Goal: Transaction & Acquisition: Obtain resource

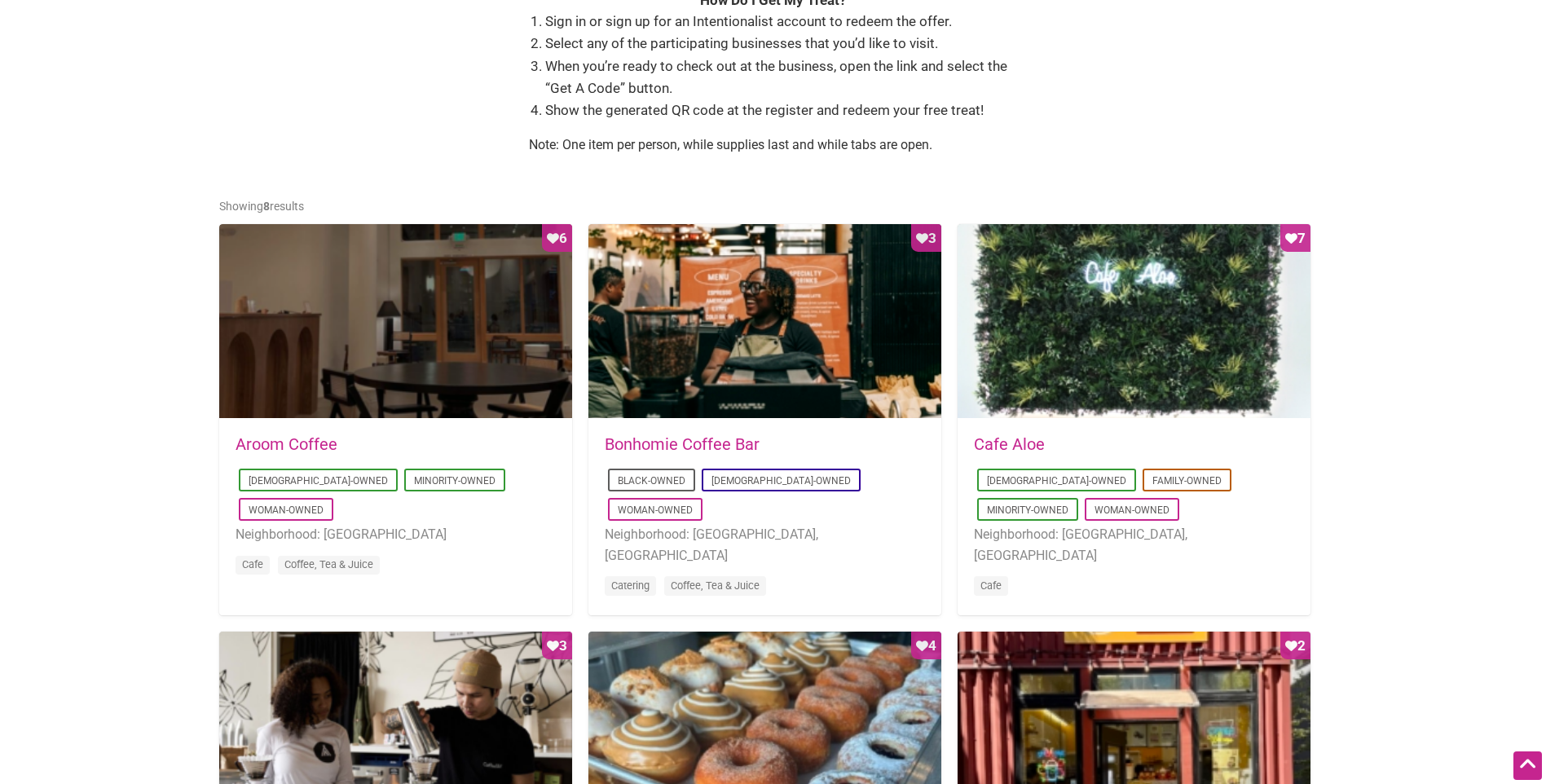
scroll to position [734, 0]
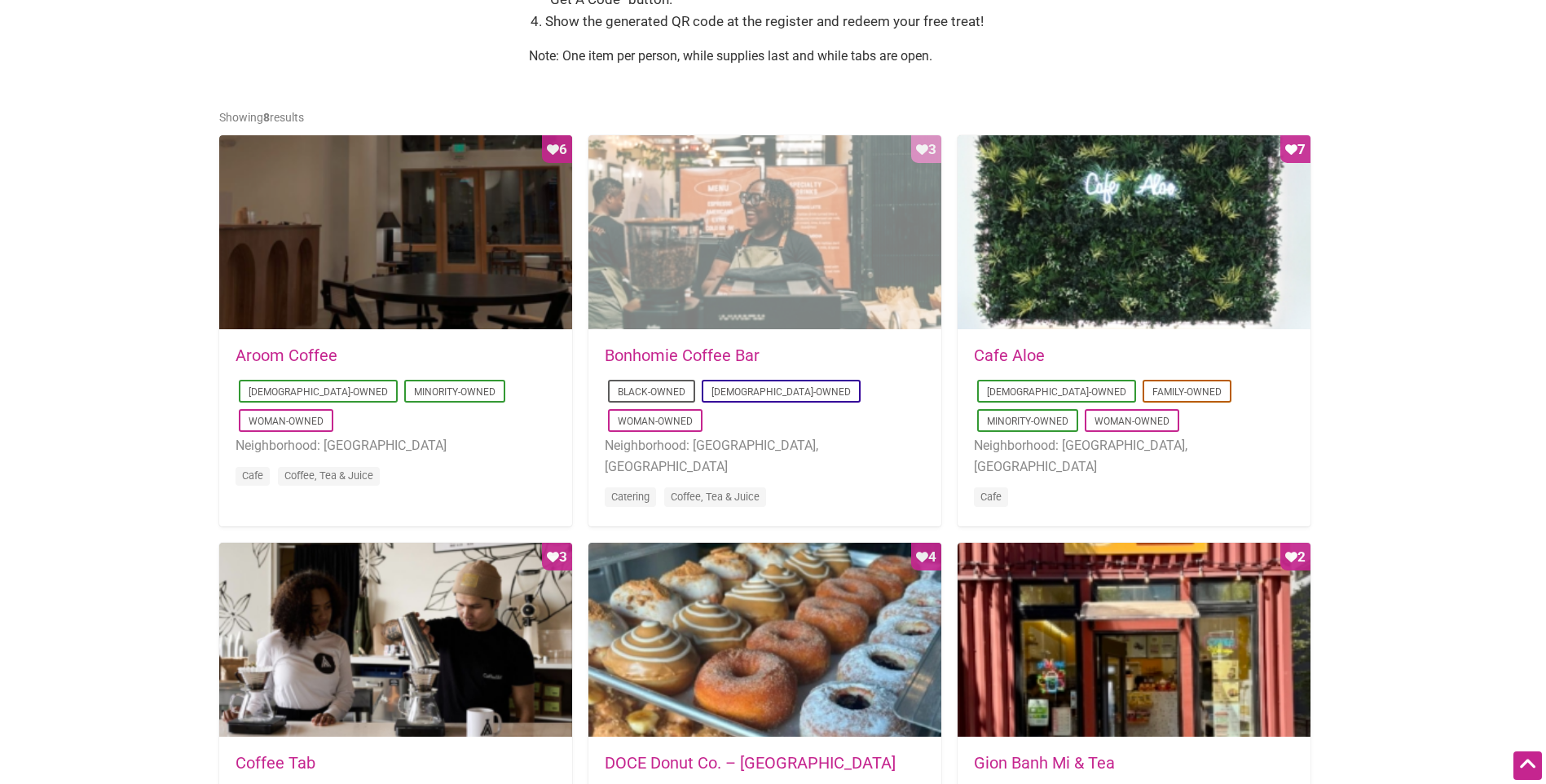
click at [719, 295] on div "Favorite Count 3" at bounding box center [764, 232] width 353 height 195
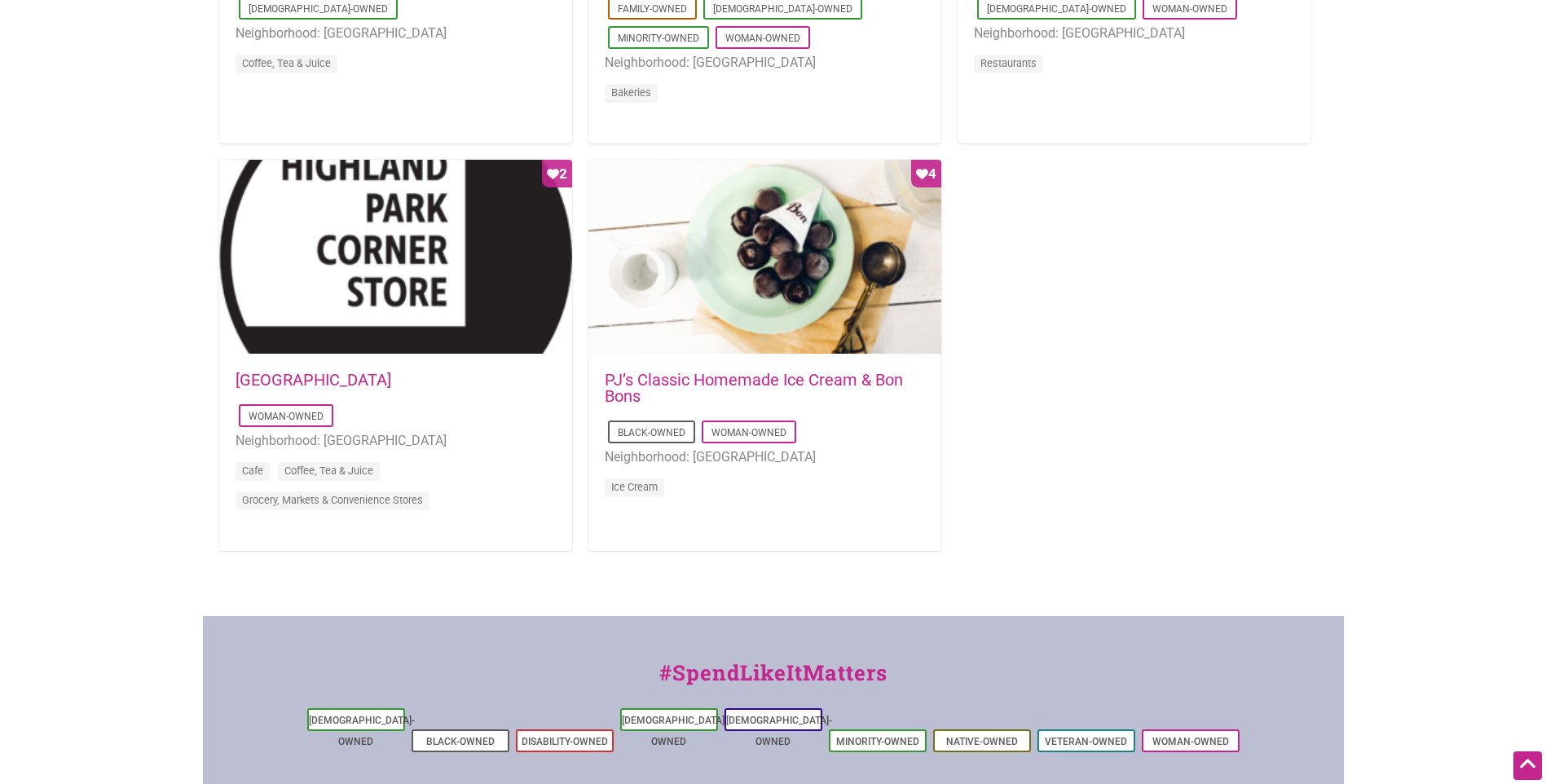
scroll to position [1548, 0]
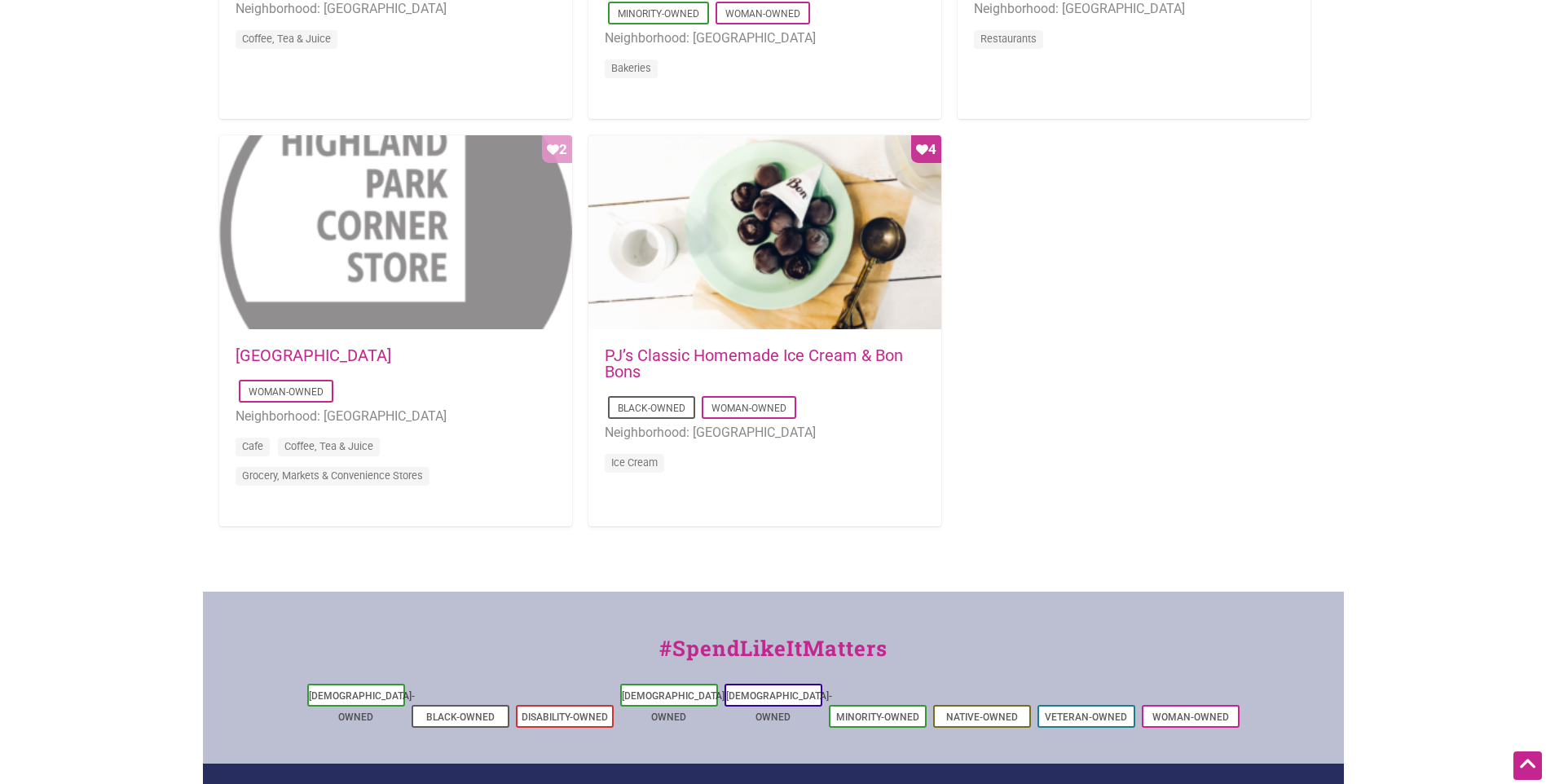
click at [434, 297] on div "Favorite Count 2" at bounding box center [395, 232] width 353 height 195
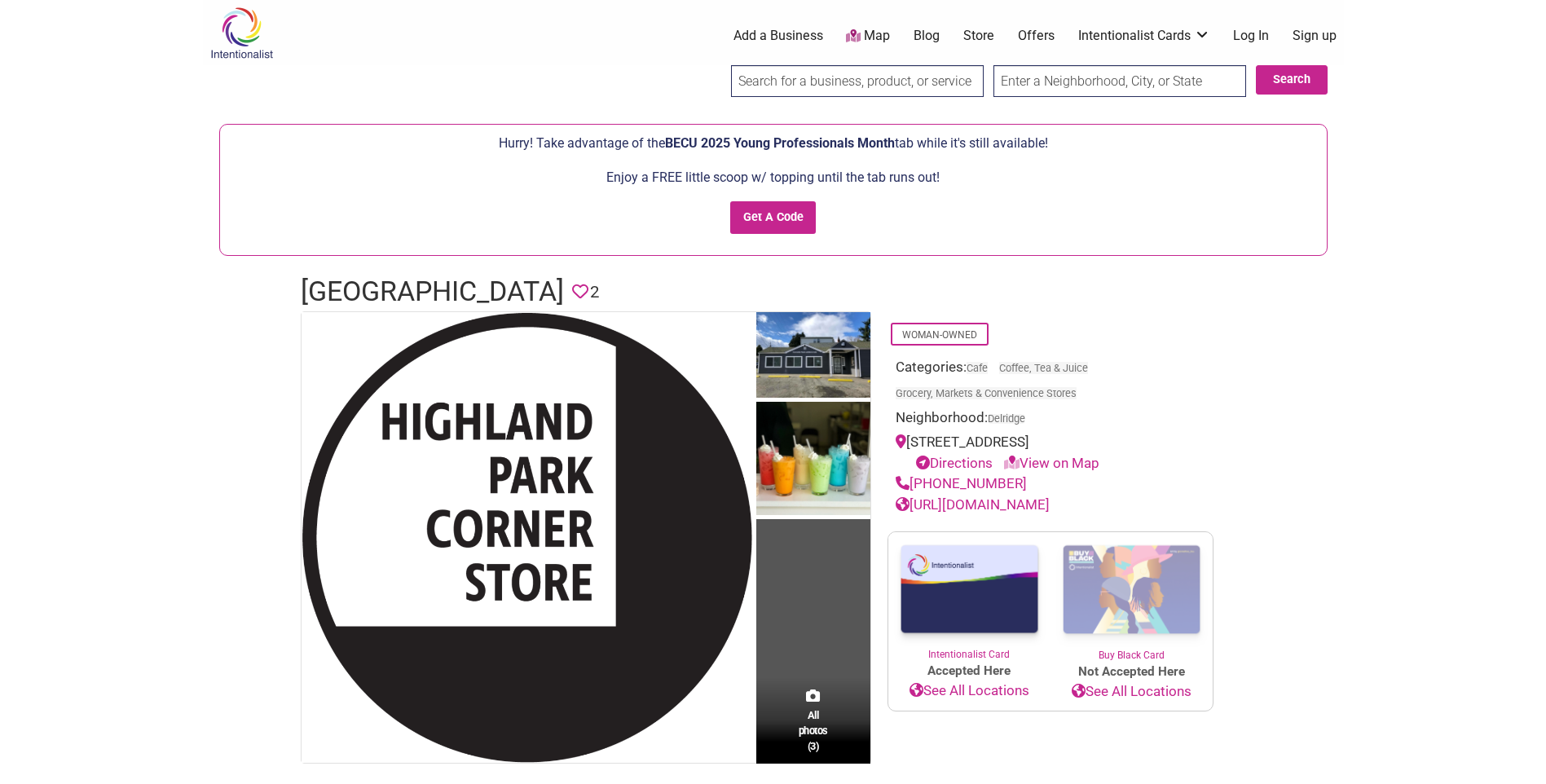
drag, startPoint x: 909, startPoint y: 442, endPoint x: 1143, endPoint y: 457, distance: 234.5
click at [1143, 457] on div "[STREET_ADDRESS] Directions View on Map" at bounding box center [1051, 452] width 310 height 41
drag, startPoint x: 1143, startPoint y: 457, endPoint x: 1206, endPoint y: 496, distance: 74.1
click at [1206, 496] on div "Woman-Owned Categories: Cafe Coffee, Tea & Juice Grocery, Markets & Convenience…" at bounding box center [1050, 413] width 326 height 204
click at [962, 463] on link "Directions" at bounding box center [955, 463] width 77 height 17
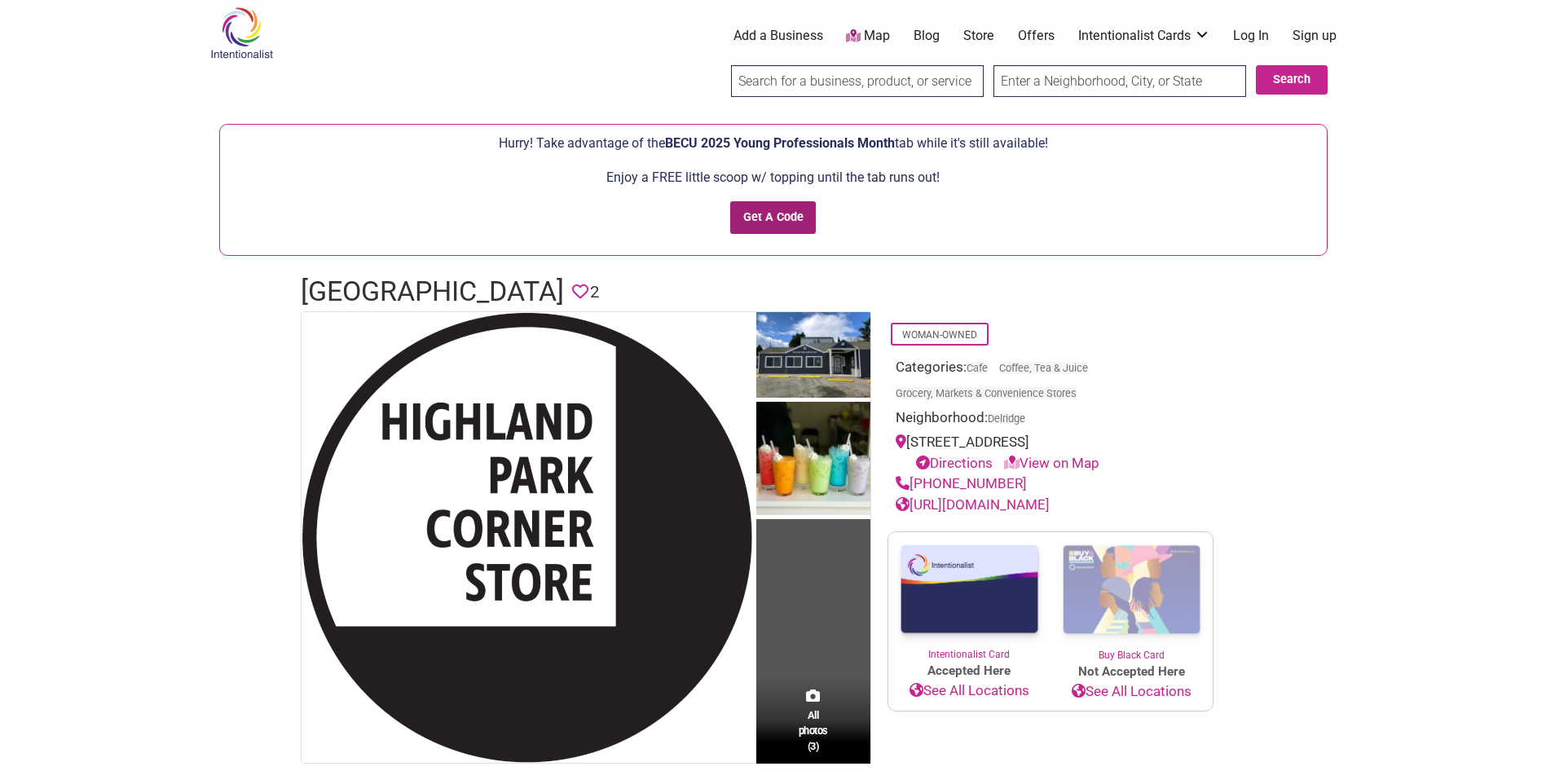
click at [771, 215] on input "Get A Code" at bounding box center [773, 217] width 85 height 33
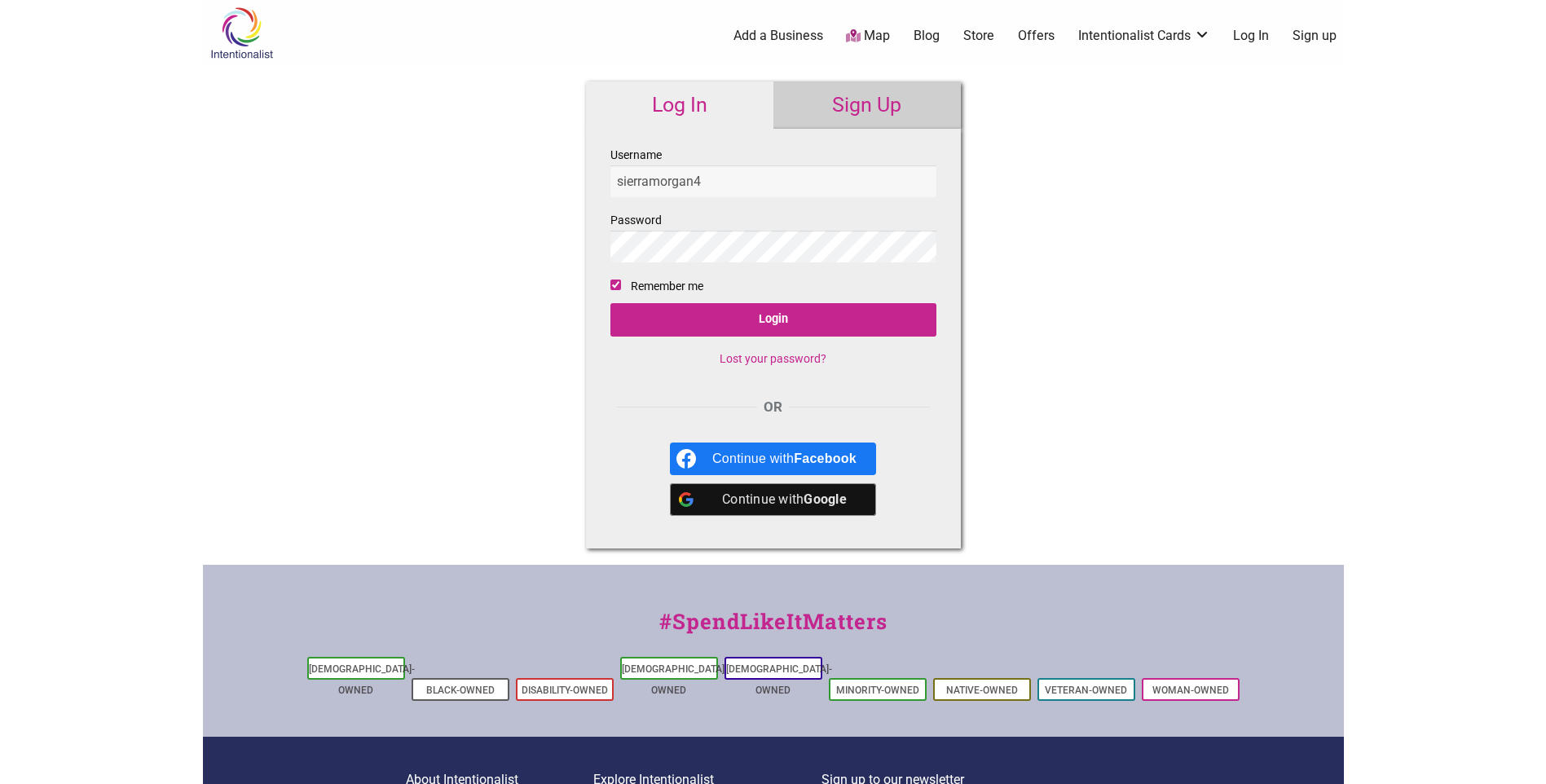
type input "sierramorgan4"
click at [610, 303] on input "Login" at bounding box center [773, 319] width 326 height 33
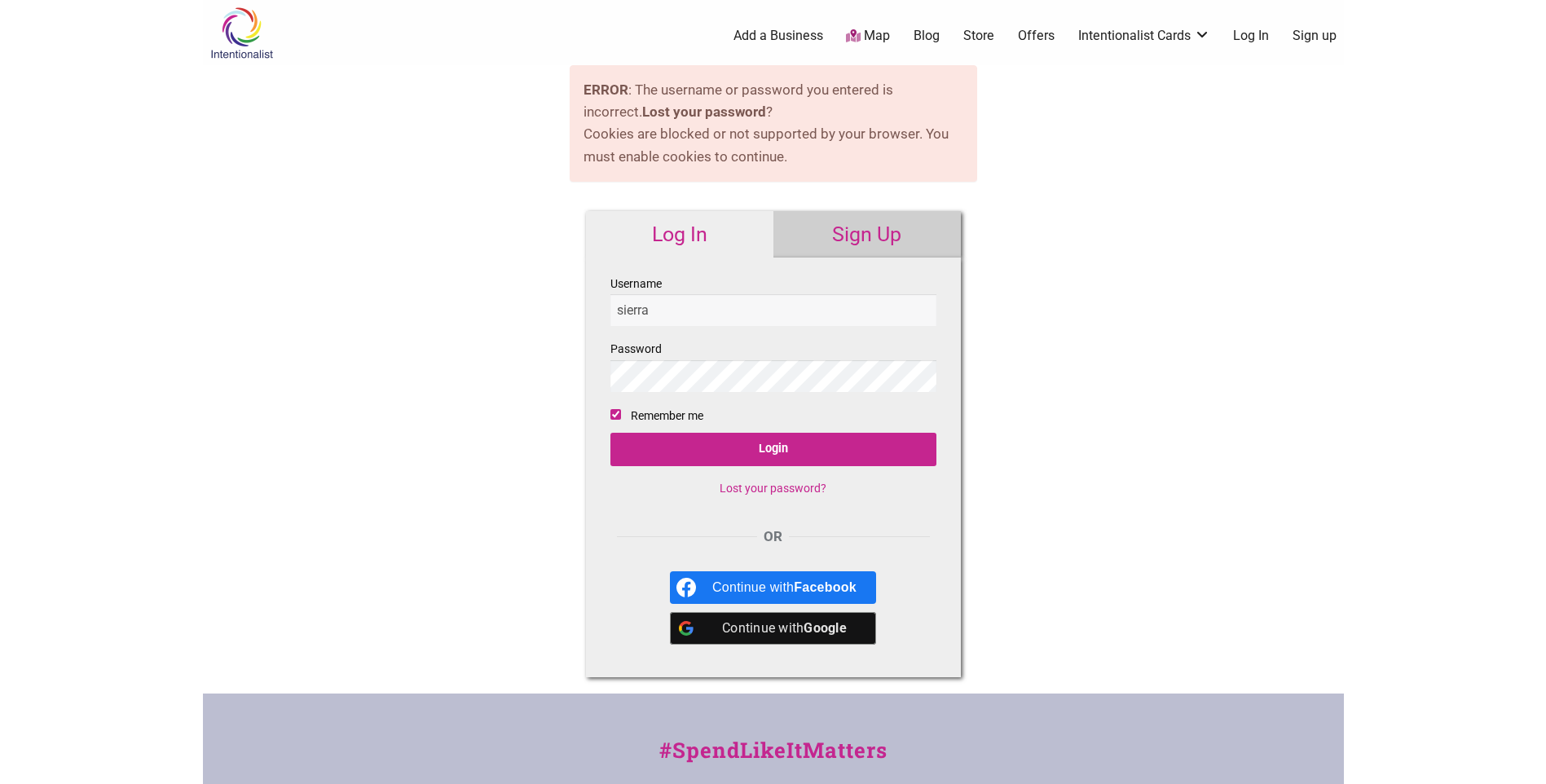
type input "sierramorgan4"
click at [610, 433] on input "Login" at bounding box center [773, 449] width 326 height 33
click at [695, 312] on input "Username" at bounding box center [773, 310] width 326 height 32
type input "sierramorgan4@msn.com"
click at [610, 433] on input "Login" at bounding box center [773, 449] width 326 height 33
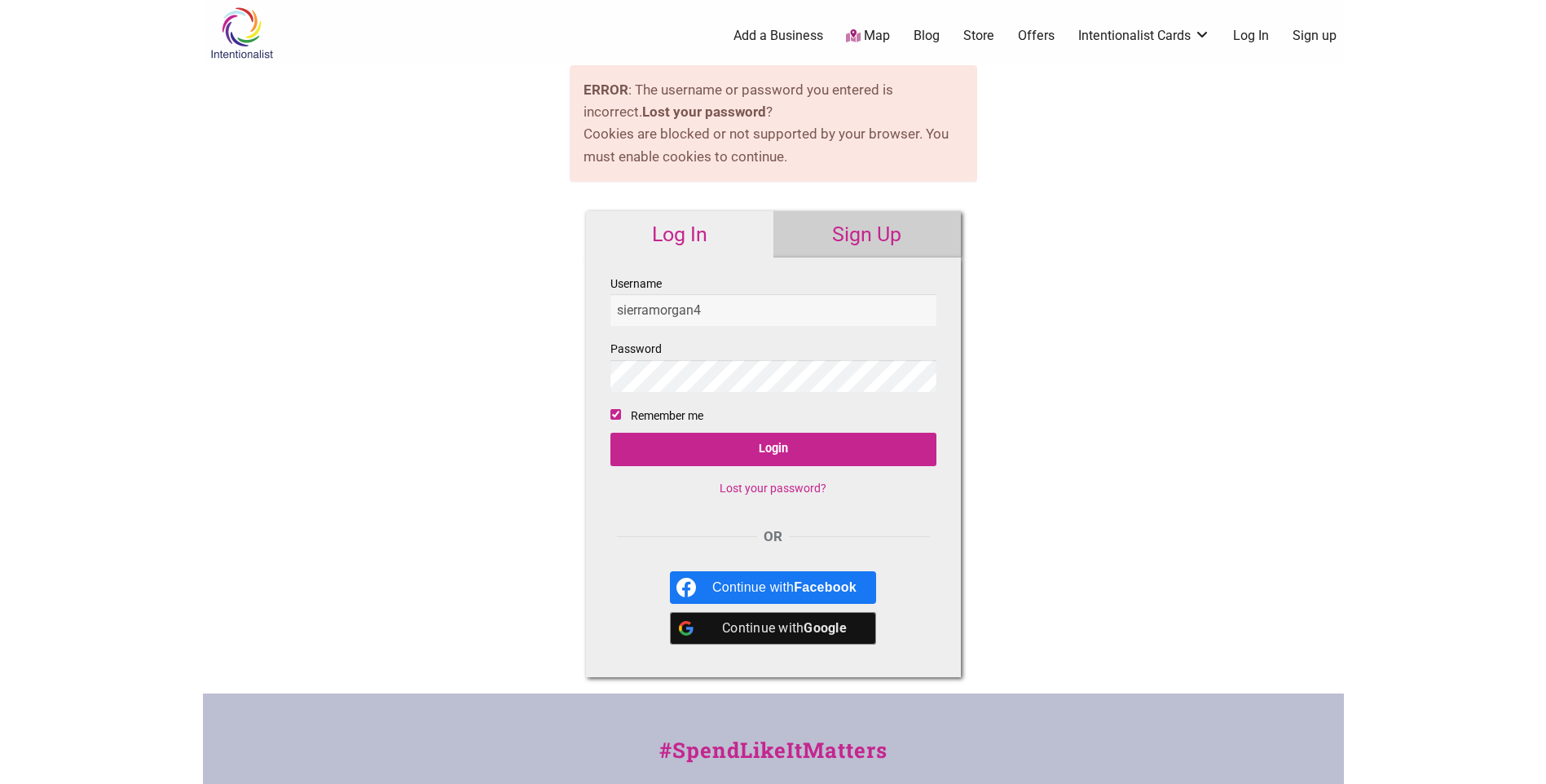
type input "sierramorgan4"
click at [610, 433] on input "Login" at bounding box center [773, 449] width 326 height 33
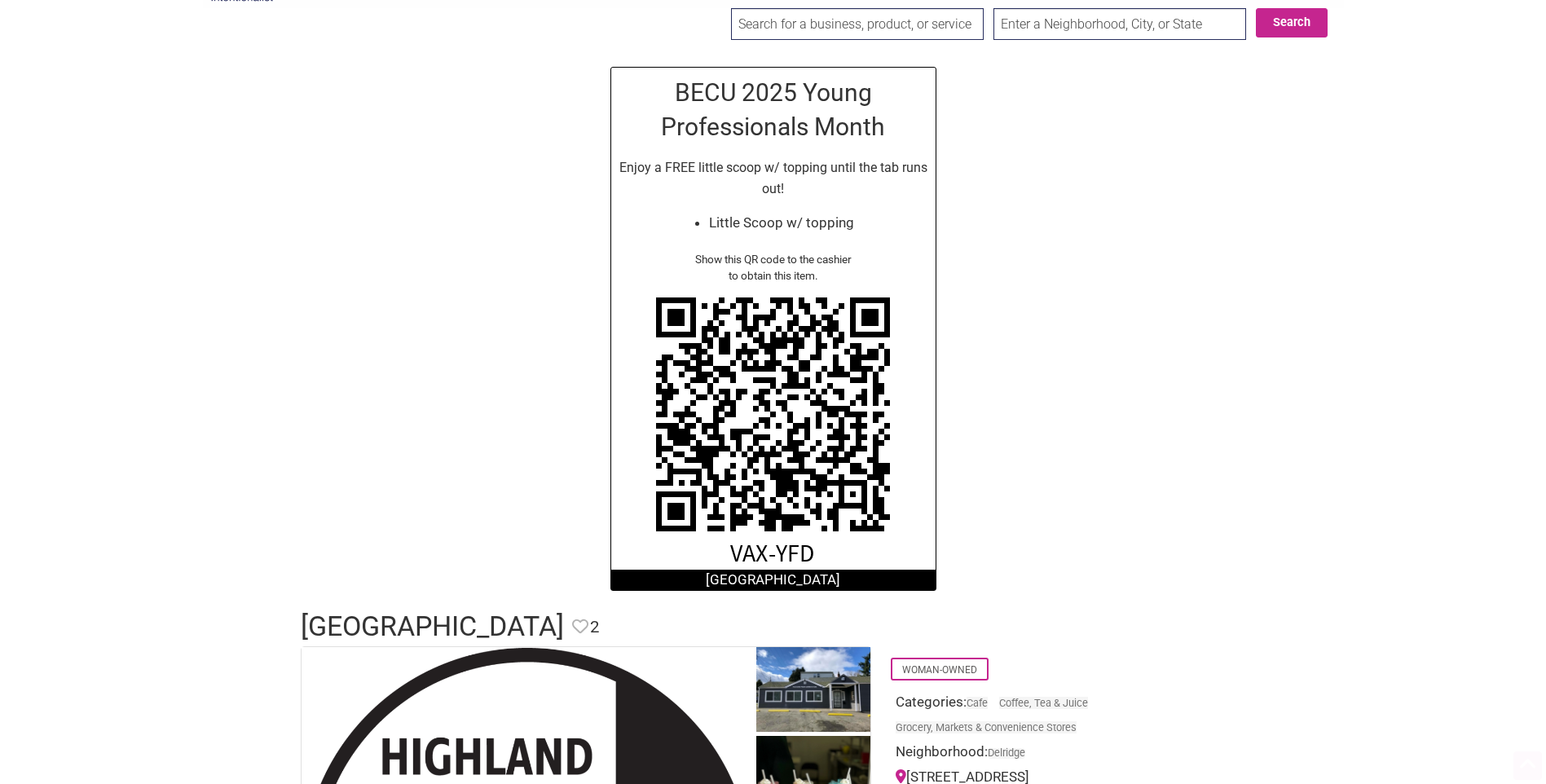
scroll to position [82, 0]
